Goal: Task Accomplishment & Management: Manage account settings

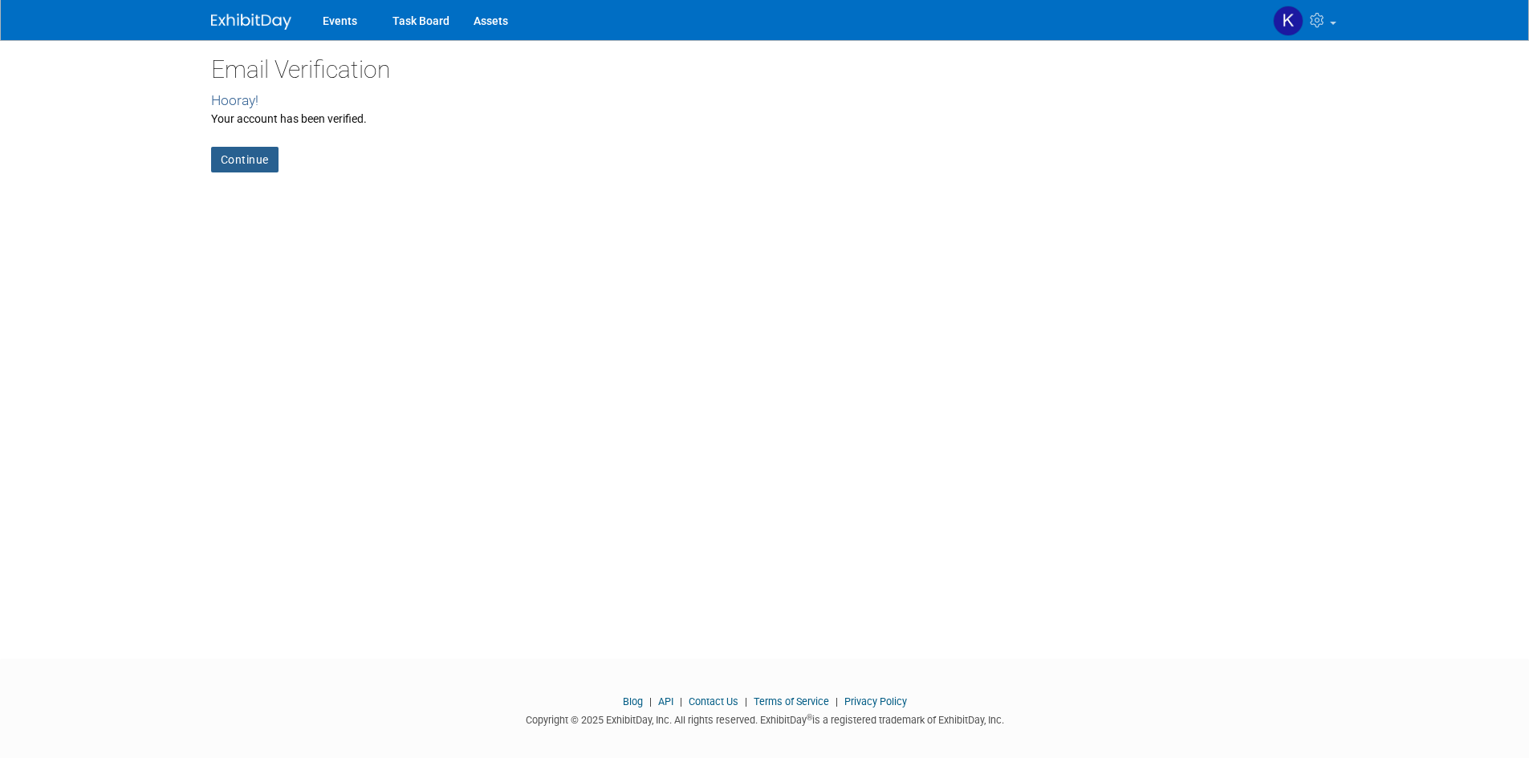
click at [246, 165] on link "Continue" at bounding box center [244, 160] width 67 height 26
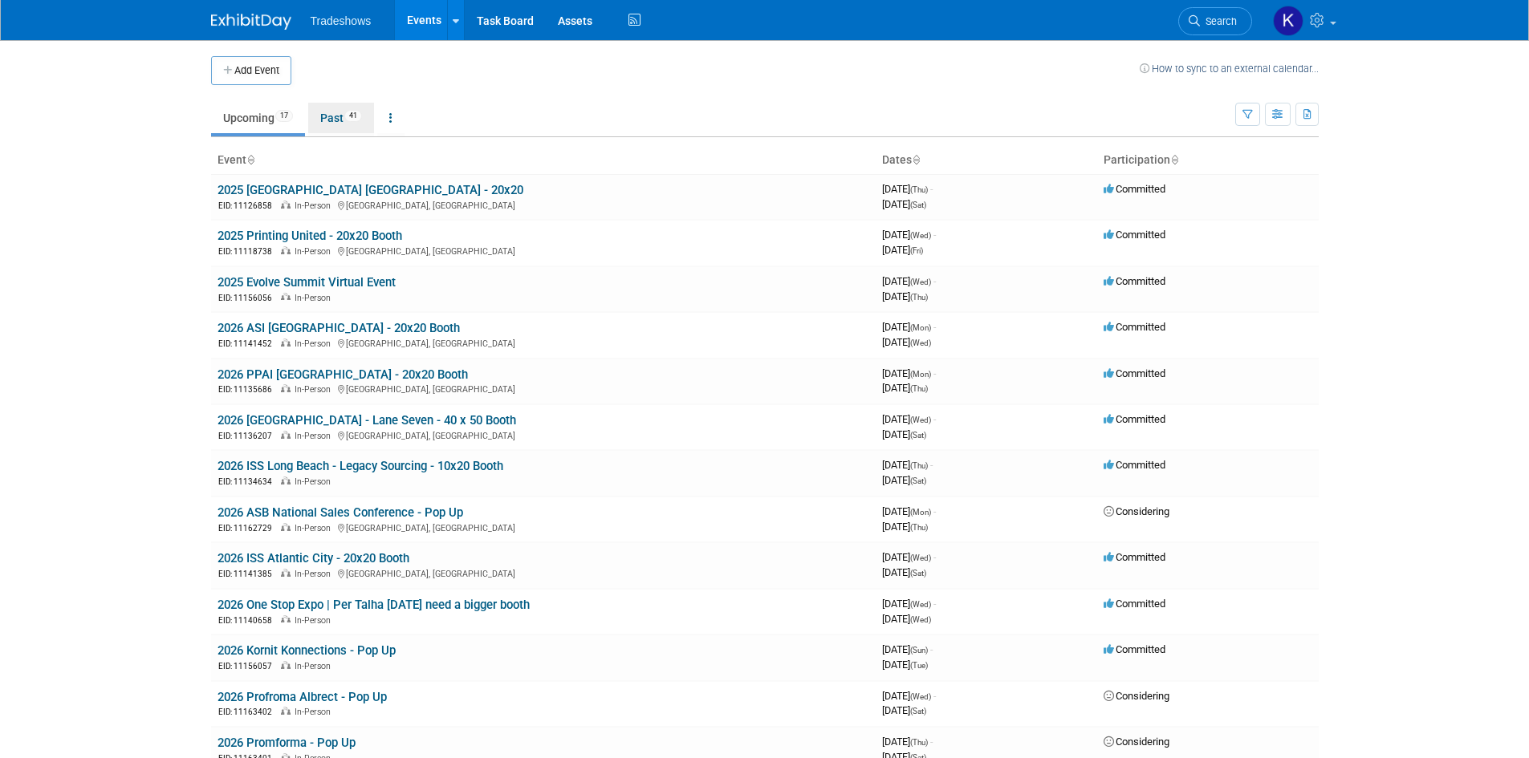
click at [325, 110] on link "Past 41" at bounding box center [341, 118] width 66 height 30
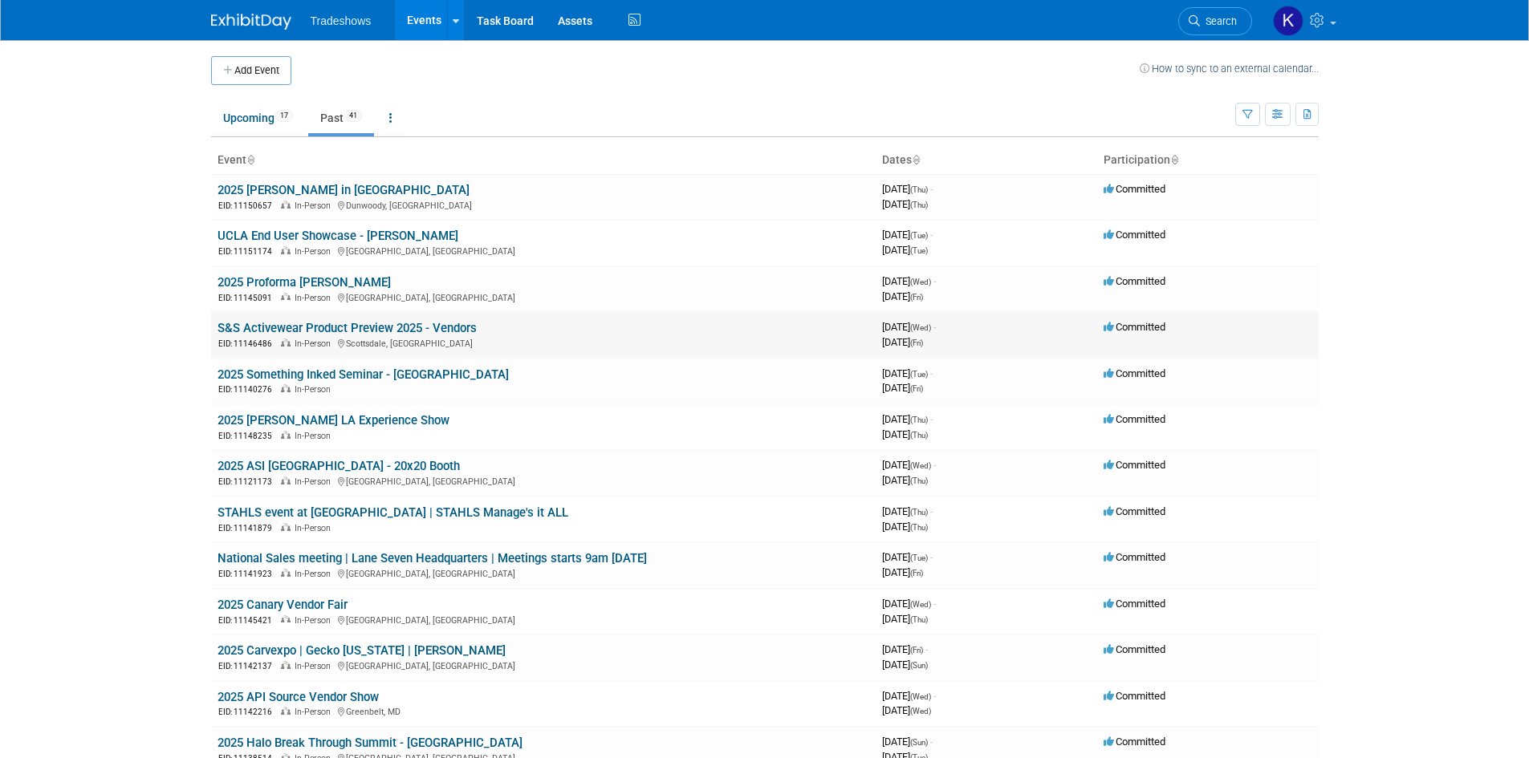
click at [334, 330] on link "S&S Activewear Product Preview 2025 - Vendors" at bounding box center [346, 328] width 259 height 14
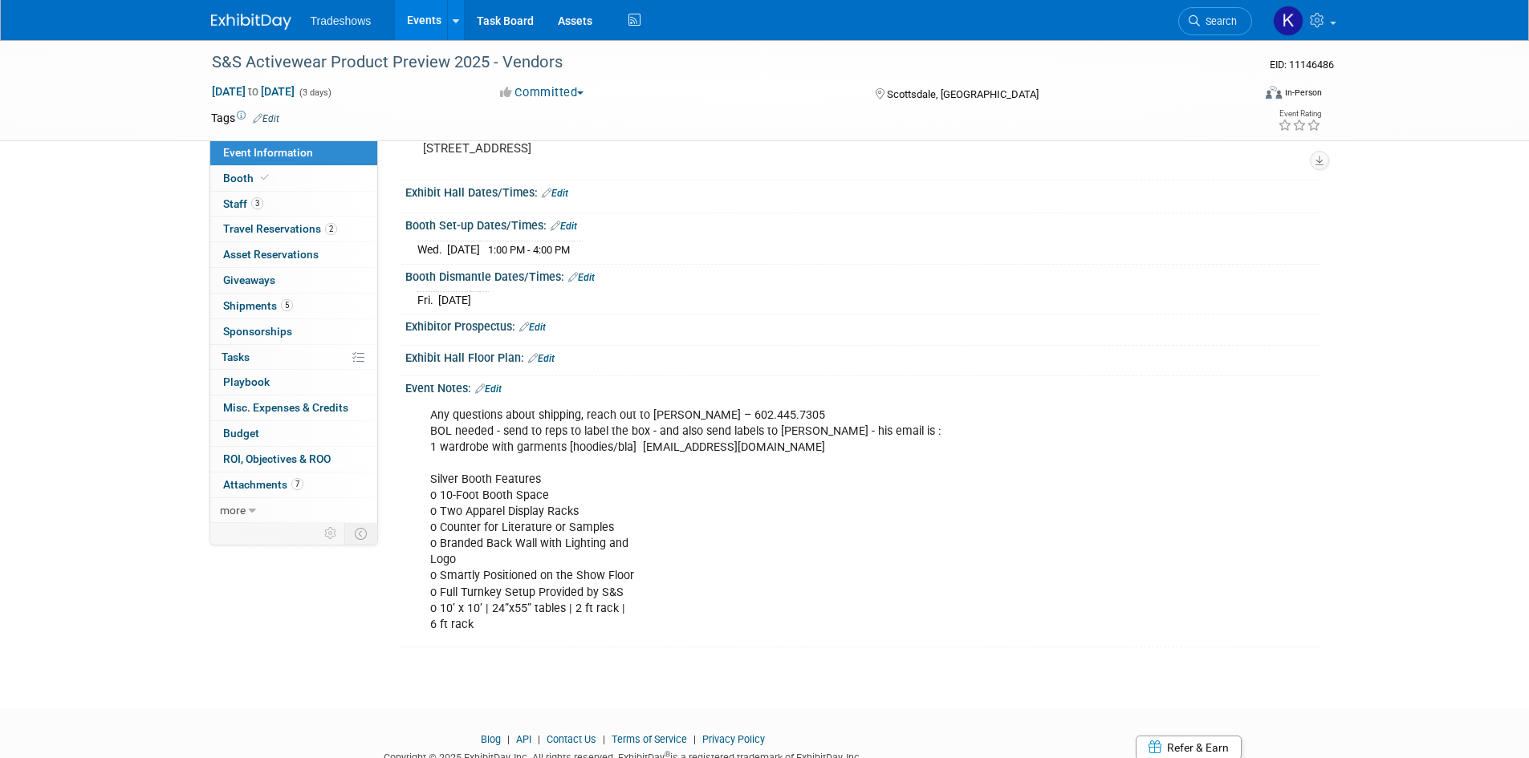
scroll to position [80, 0]
